Goal: Complete application form

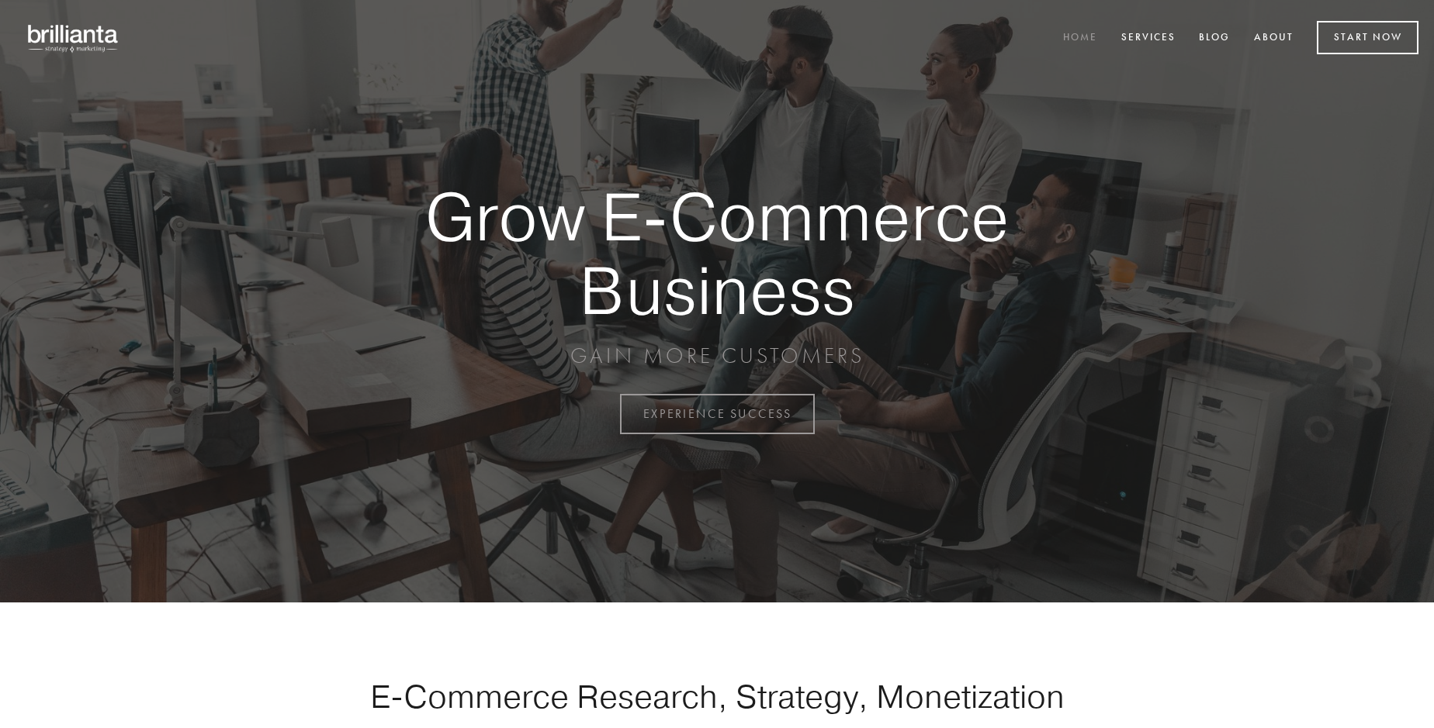
scroll to position [4066, 0]
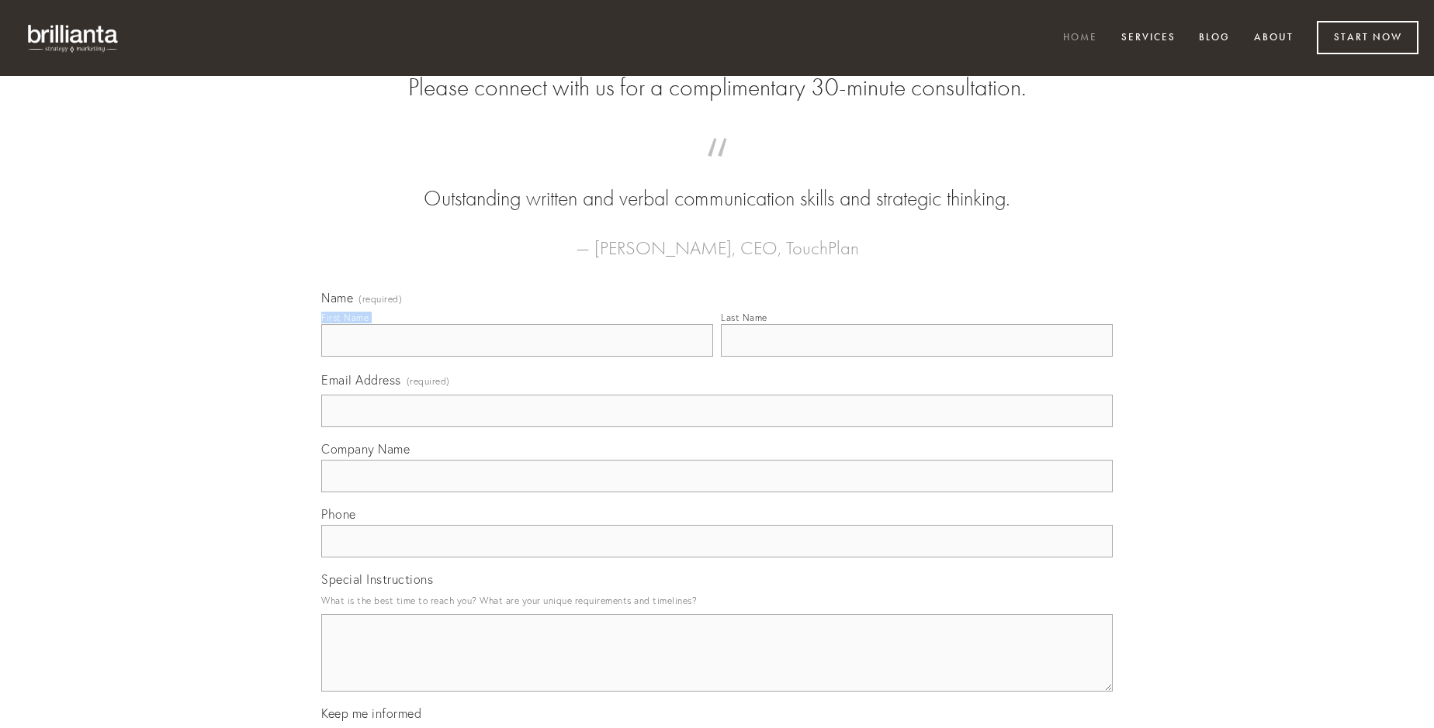
type input "[PERSON_NAME]"
click at [916, 357] on input "Last Name" at bounding box center [917, 340] width 392 height 33
type input "[PERSON_NAME]"
click at [717, 427] on input "Email Address (required)" at bounding box center [716, 411] width 791 height 33
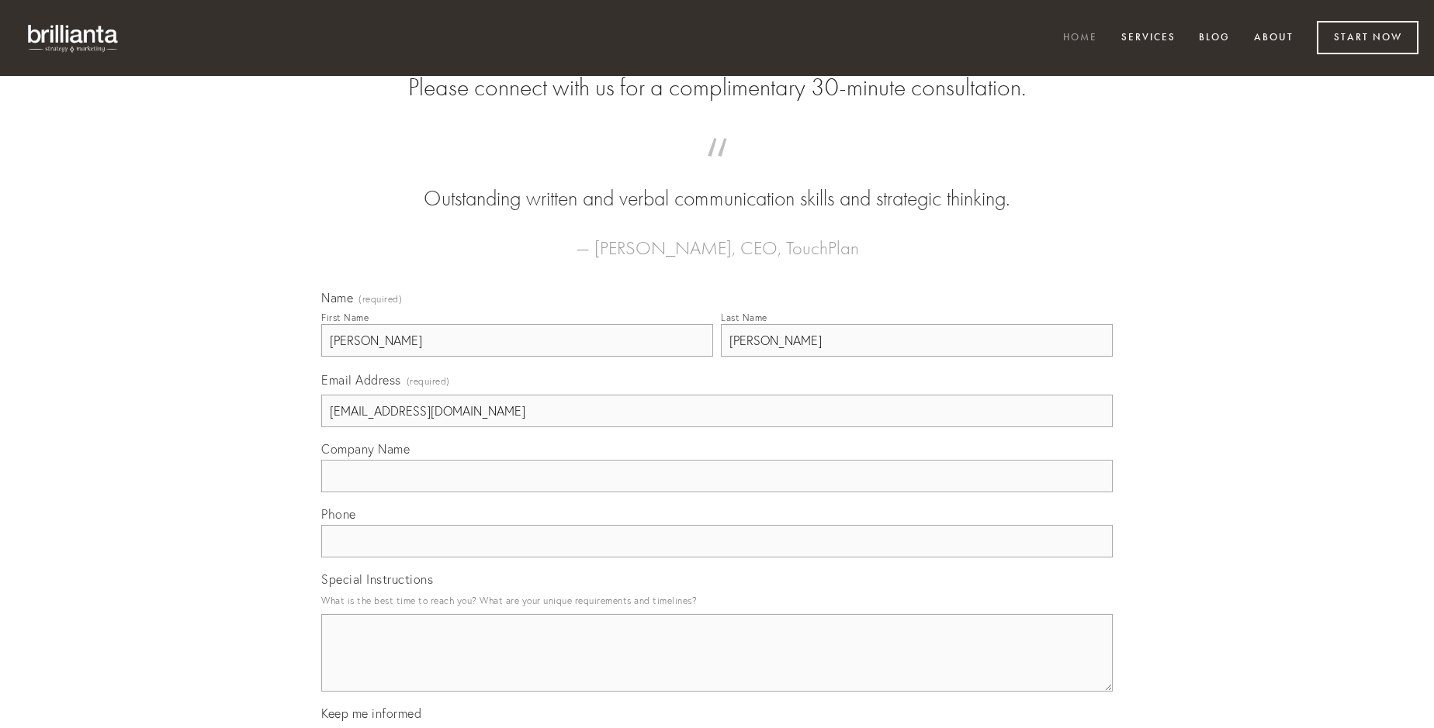
type input "[EMAIL_ADDRESS][DOMAIN_NAME]"
click at [717, 493] on input "Company Name" at bounding box center [716, 476] width 791 height 33
type input "adhaero"
click at [717, 558] on input "text" at bounding box center [716, 541] width 791 height 33
click at [717, 667] on textarea "Special Instructions" at bounding box center [716, 653] width 791 height 78
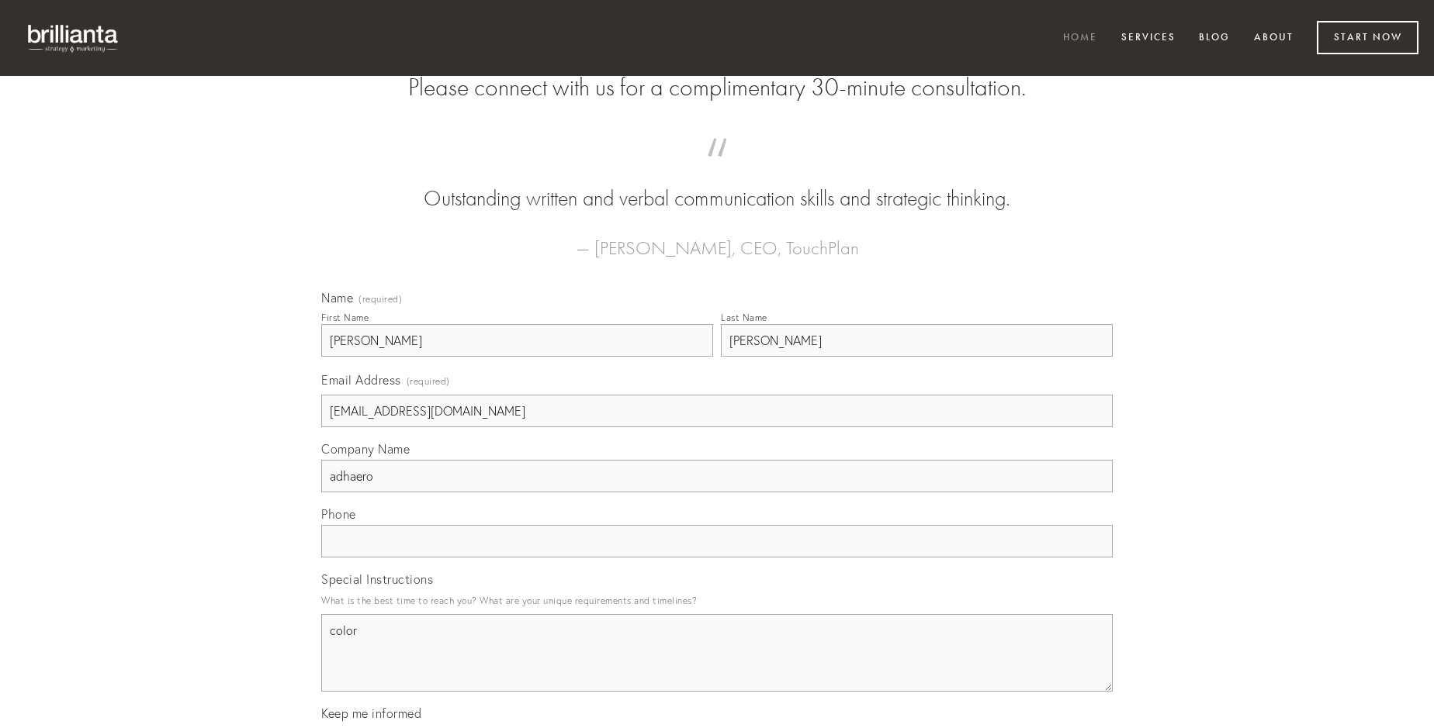
type textarea "color"
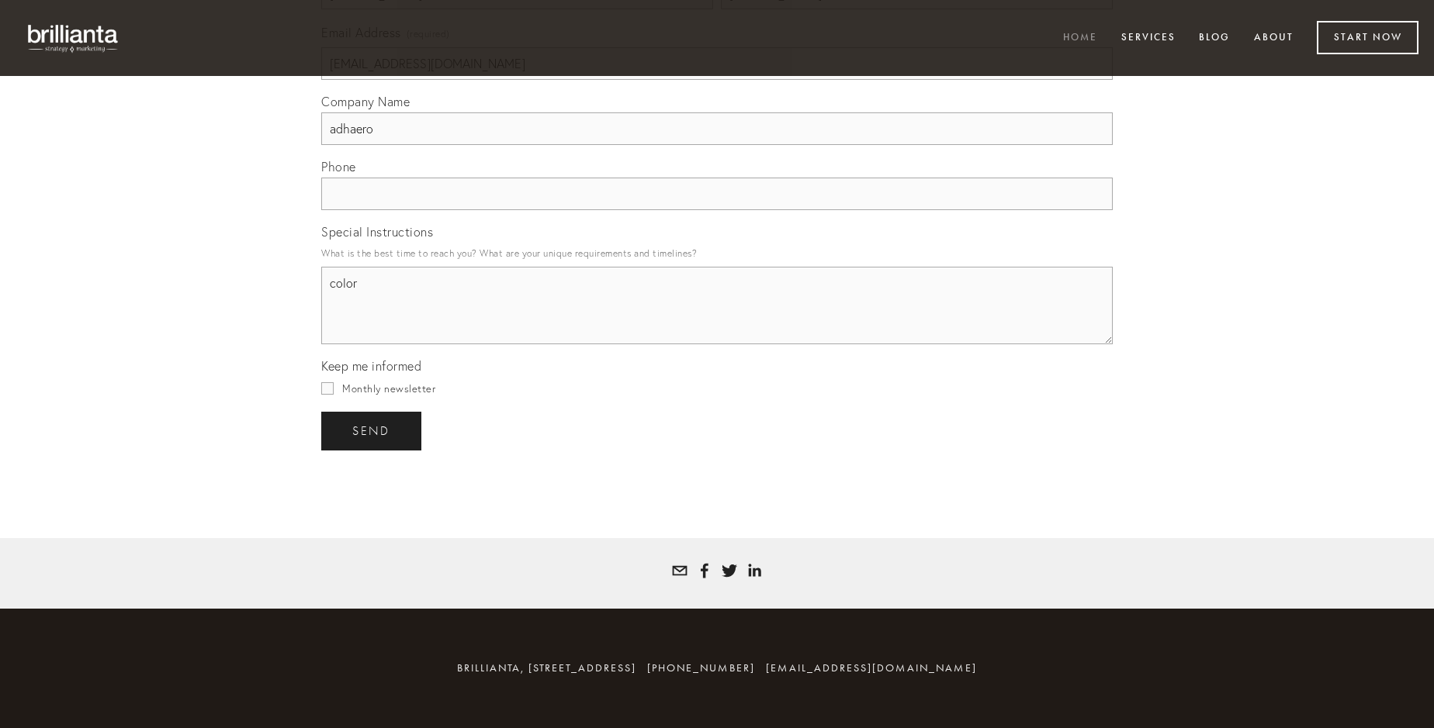
click at [372, 431] on span "send" at bounding box center [371, 431] width 38 height 14
